Goal: Navigation & Orientation: Find specific page/section

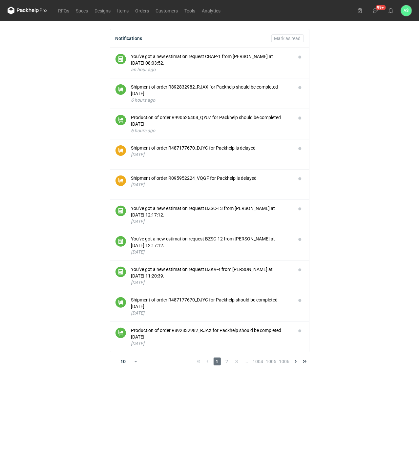
click at [374, 136] on main "Notifications [PERSON_NAME] as read You've got a new estimation request CBAP-1 …" at bounding box center [209, 237] width 409 height 433
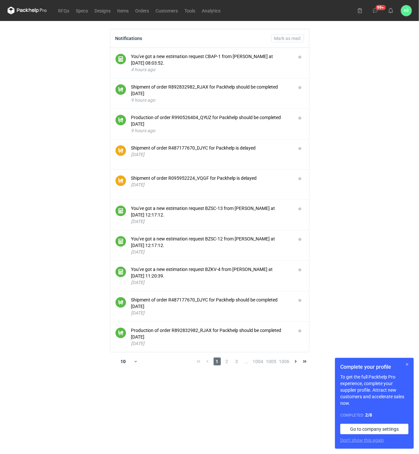
click at [406, 367] on button "button" at bounding box center [407, 365] width 8 height 8
